Goal: Task Accomplishment & Management: Complete application form

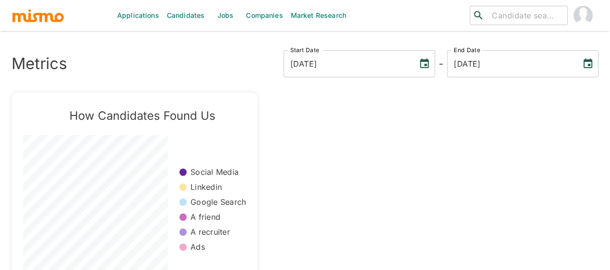
click at [229, 21] on link "Jobs" at bounding box center [225, 15] width 34 height 31
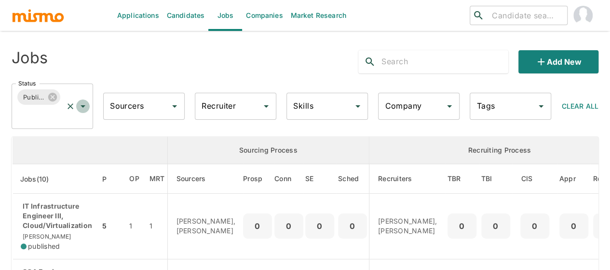
click at [81, 107] on icon "Open" at bounding box center [83, 106] width 12 height 12
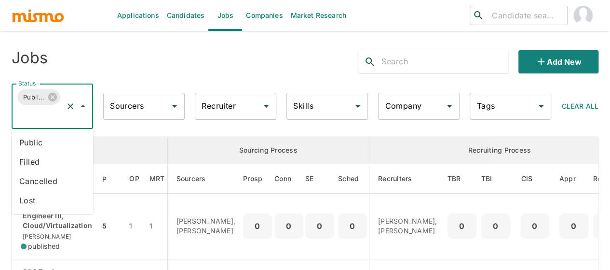
click at [42, 139] on li "Public" at bounding box center [53, 142] width 82 height 19
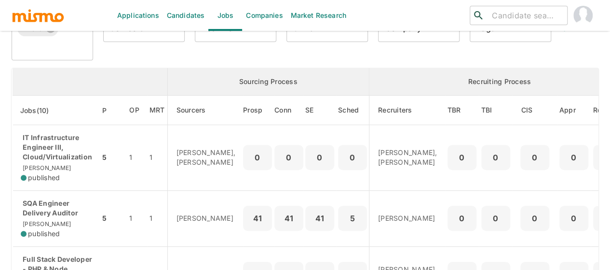
scroll to position [96, 0]
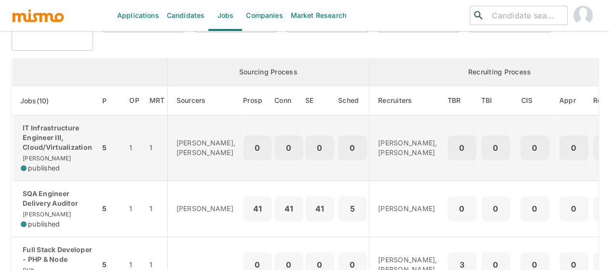
click at [38, 145] on p "IT Infrastructure Engineer III, Cloud/Virtualization" at bounding box center [56, 137] width 71 height 29
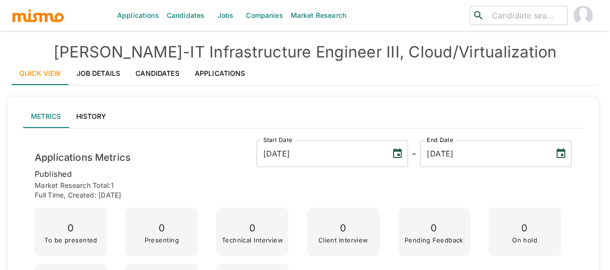
click at [92, 76] on link "Job Details" at bounding box center [98, 73] width 59 height 23
